Goal: Information Seeking & Learning: Learn about a topic

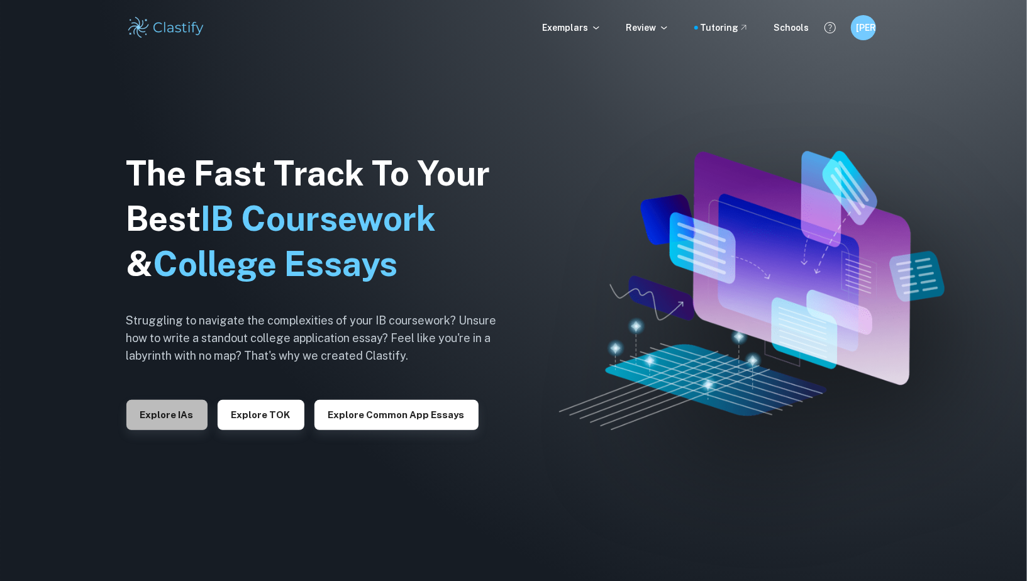
click at [165, 420] on button "Explore IAs" at bounding box center [166, 415] width 81 height 30
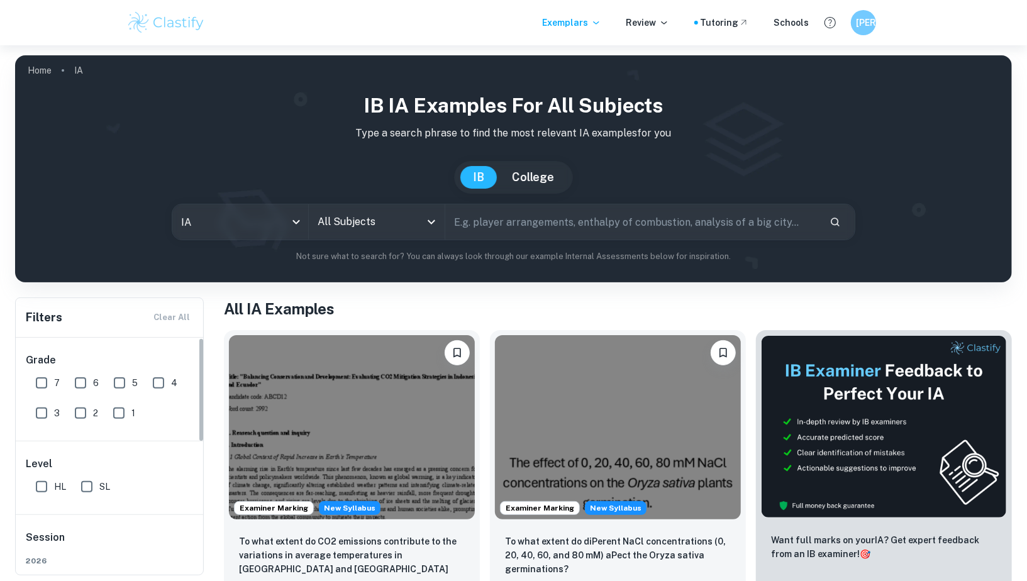
click at [41, 383] on input "7" at bounding box center [41, 383] width 25 height 25
checkbox input "true"
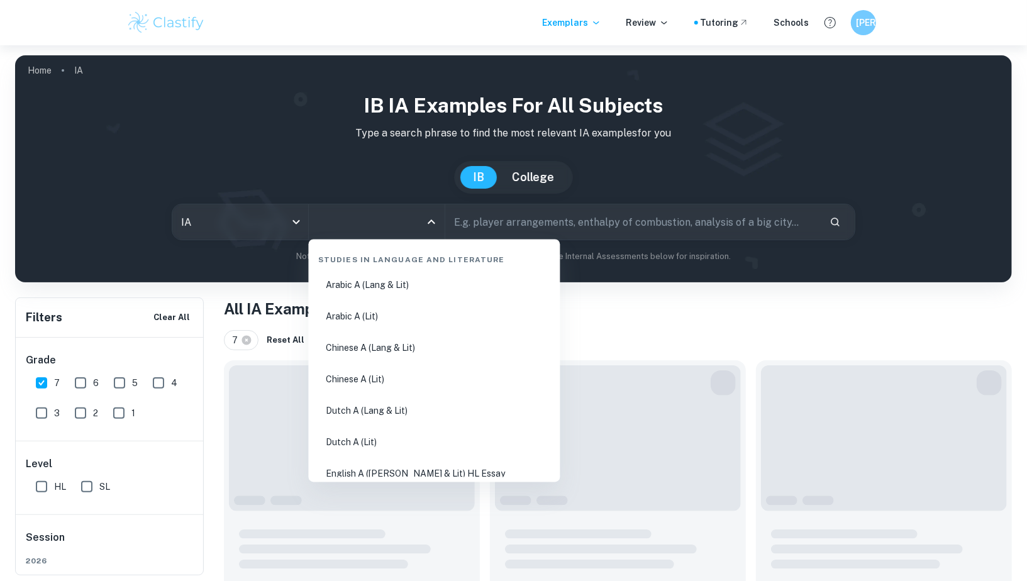
click at [387, 222] on input "All Subjects" at bounding box center [368, 222] width 106 height 24
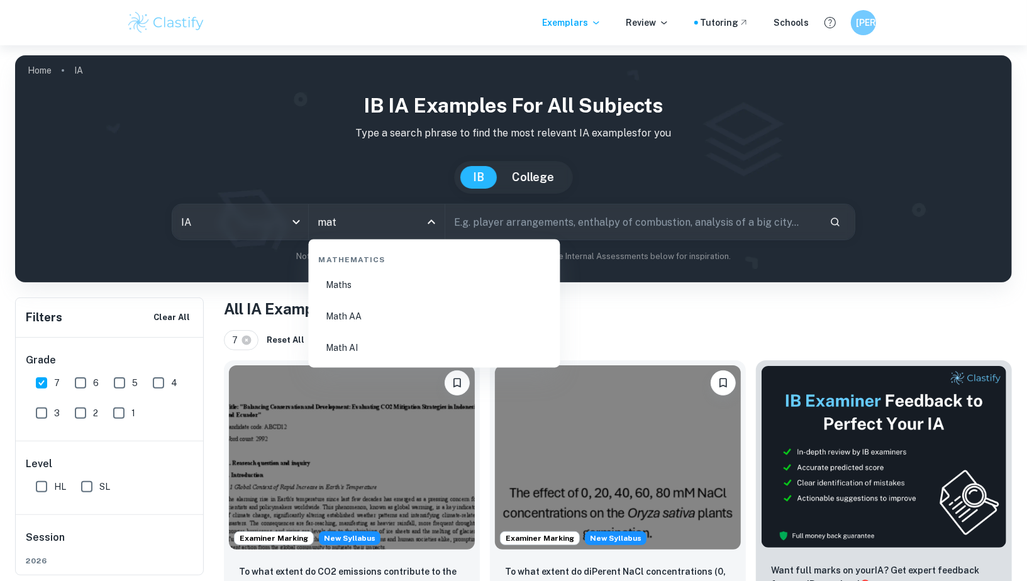
click at [336, 309] on li "Math AA" at bounding box center [435, 317] width 242 height 29
type input "Math AA"
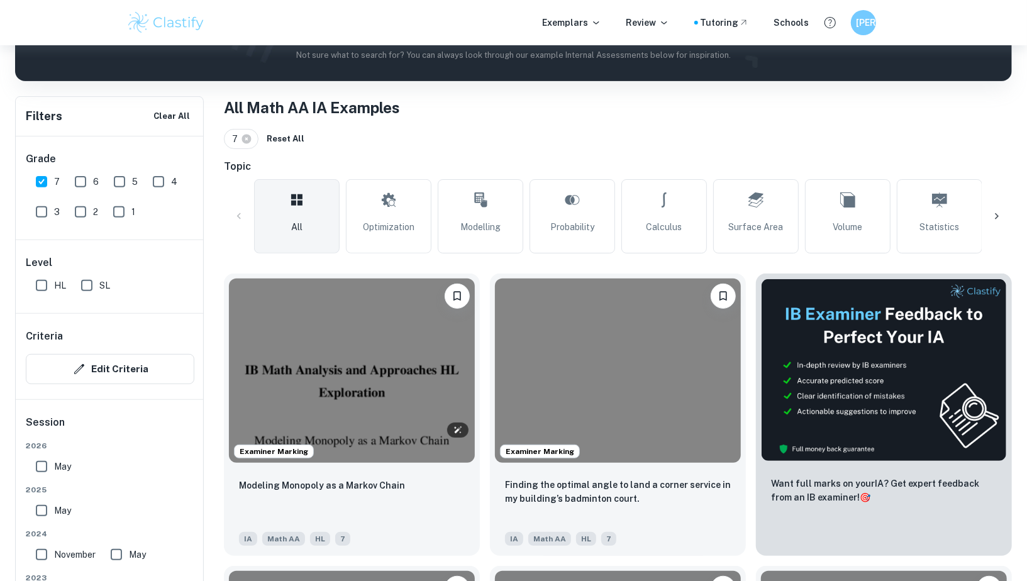
scroll to position [216, 0]
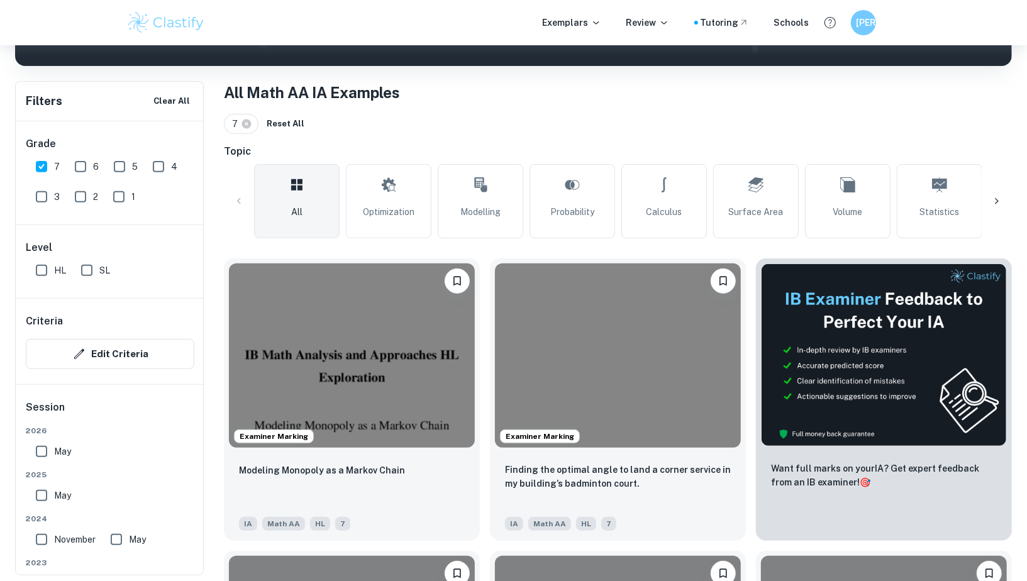
click at [42, 269] on input "HL" at bounding box center [41, 270] width 25 height 25
checkbox input "true"
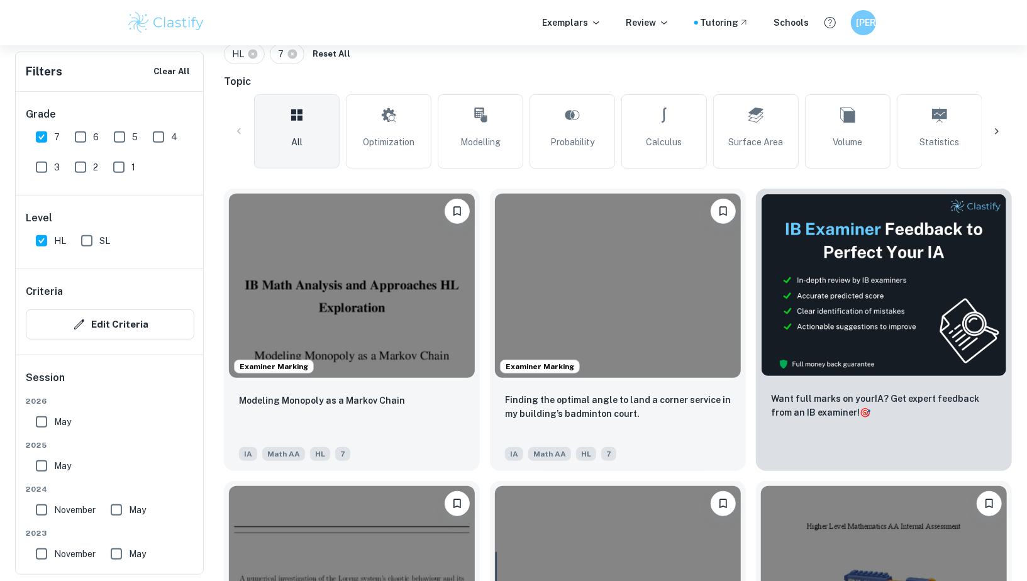
scroll to position [296, 0]
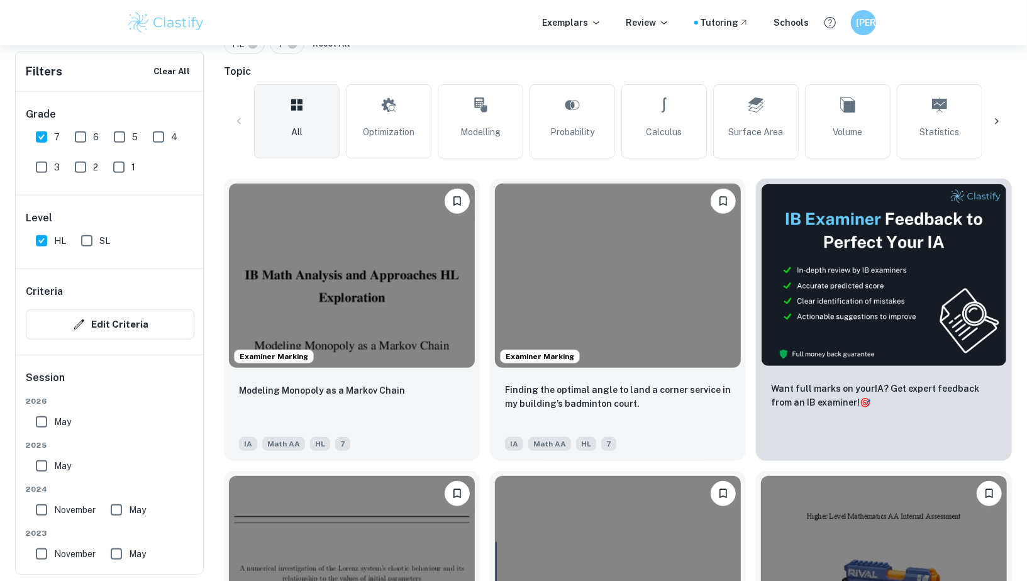
click at [993, 125] on icon at bounding box center [997, 121] width 13 height 13
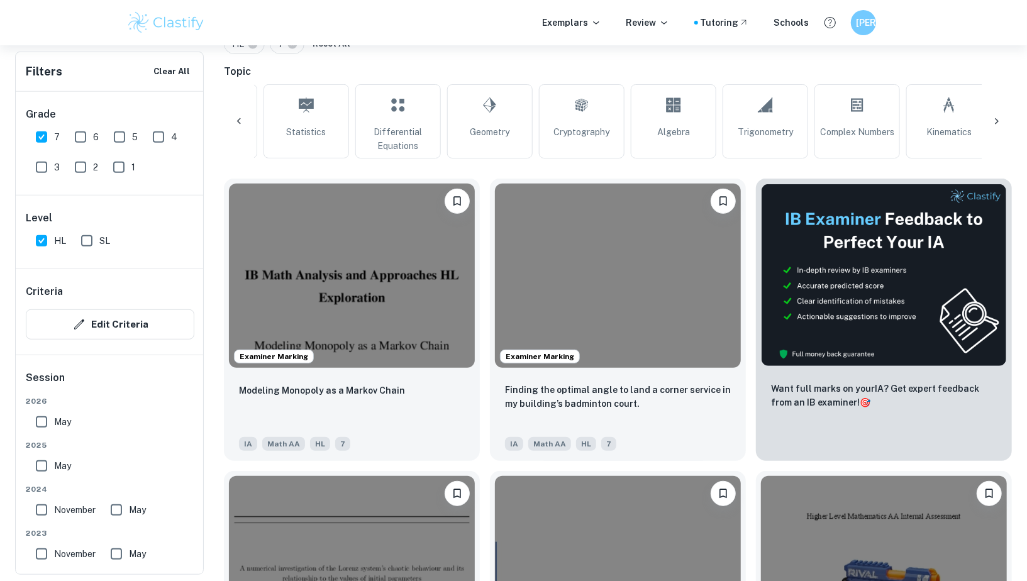
scroll to position [0, 679]
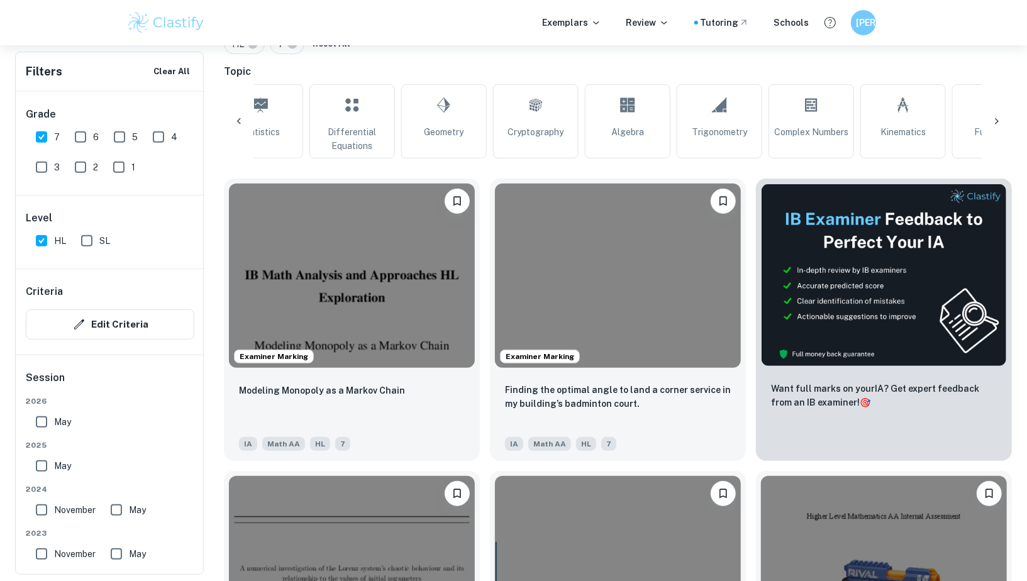
click at [993, 125] on icon at bounding box center [997, 121] width 13 height 13
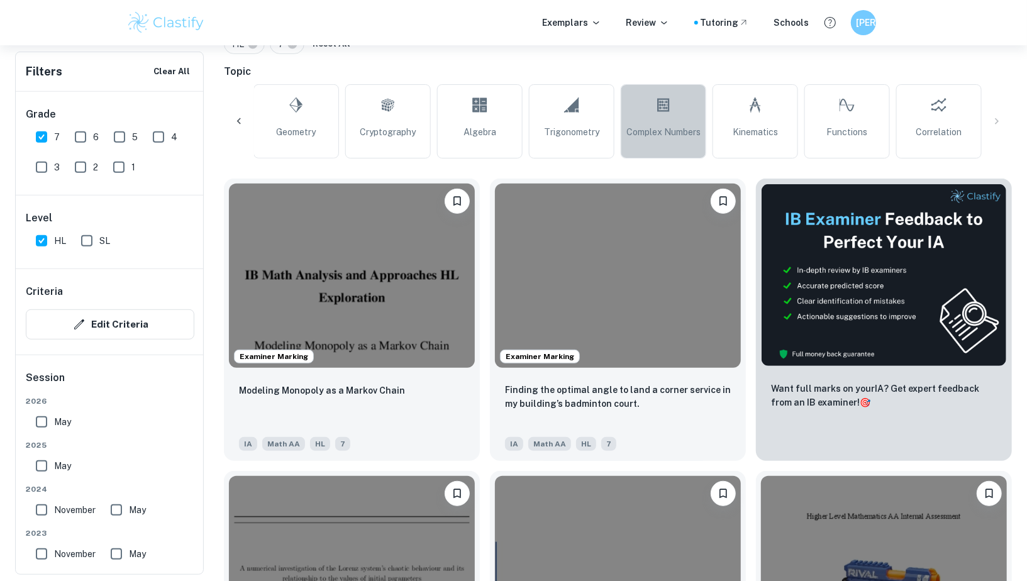
click at [665, 139] on span "Complex Numbers" at bounding box center [664, 132] width 74 height 14
type input "Complex Numbers"
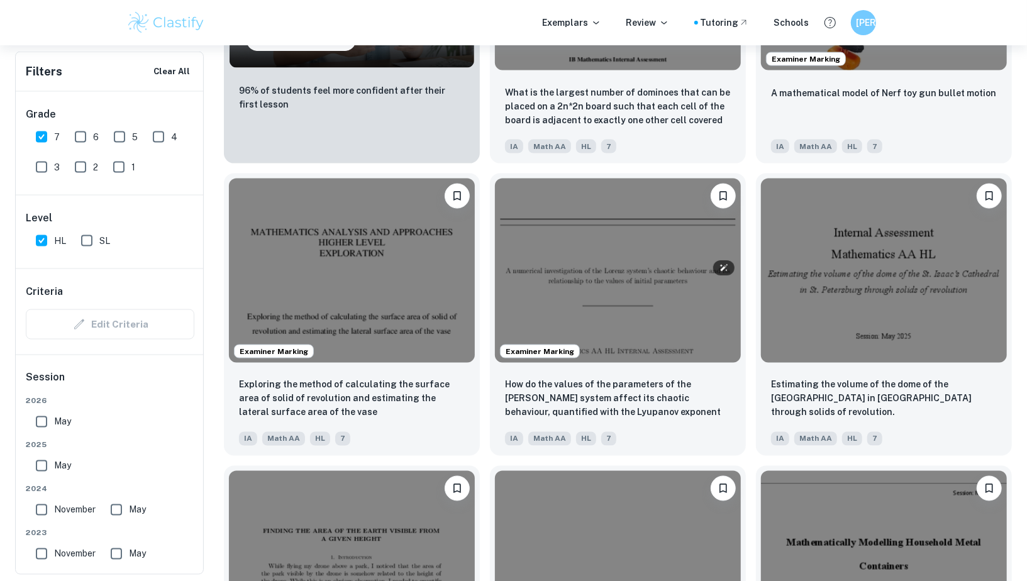
scroll to position [1312, 0]
